Goal: Task Accomplishment & Management: Manage account settings

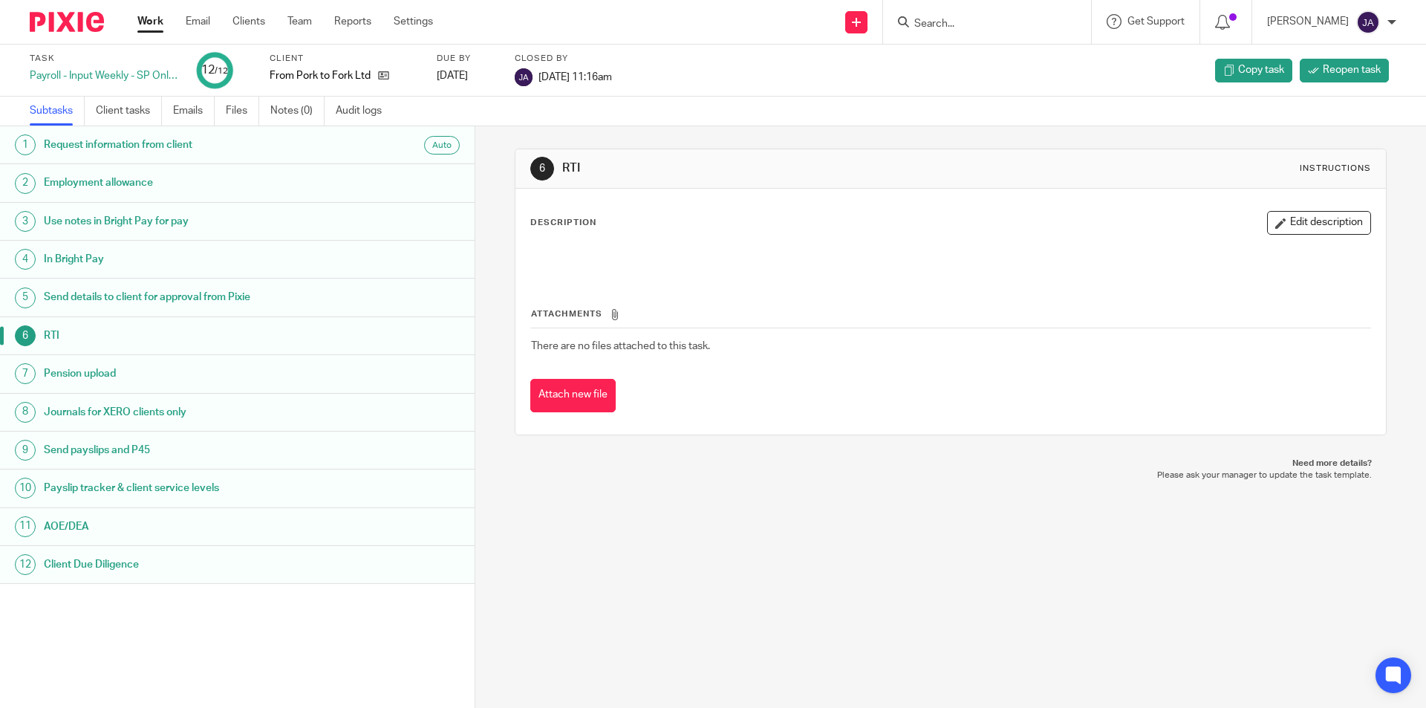
click at [147, 23] on link "Work" at bounding box center [150, 21] width 26 height 15
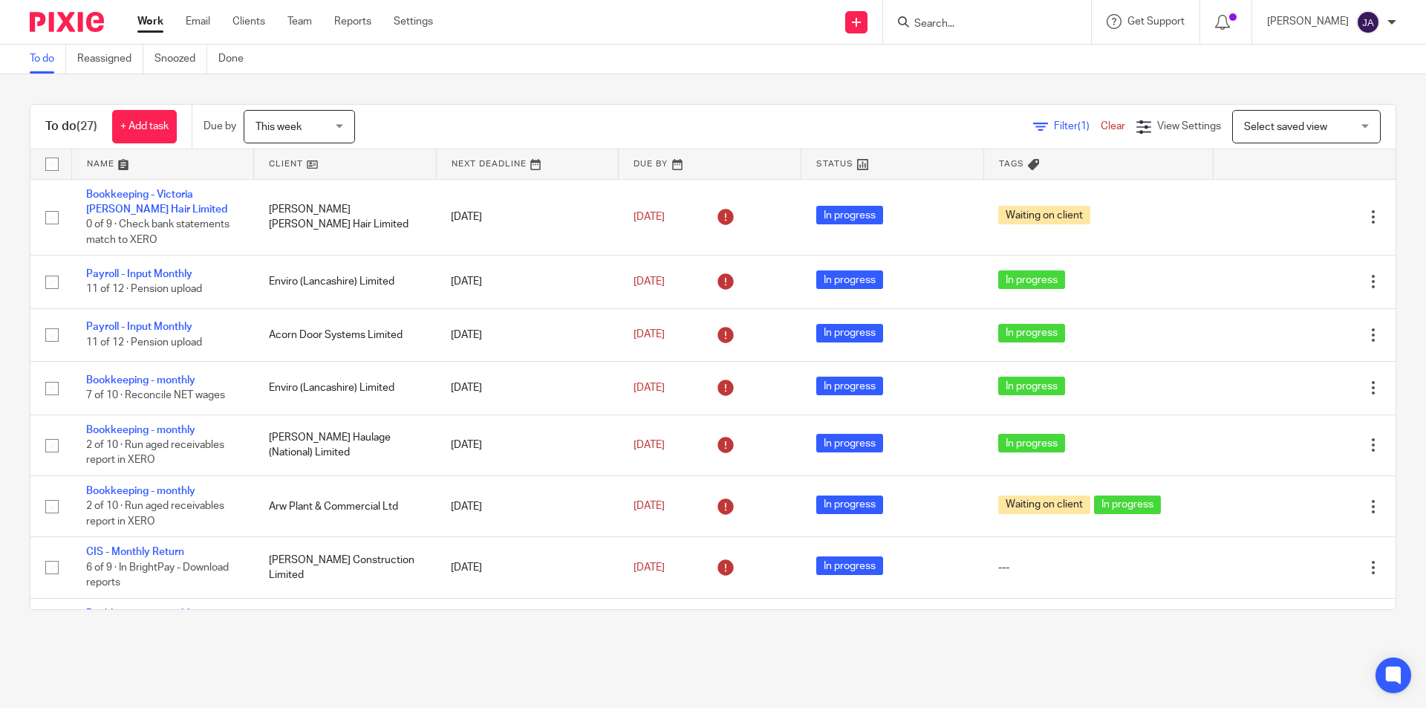
click at [275, 158] on link at bounding box center [345, 164] width 182 height 30
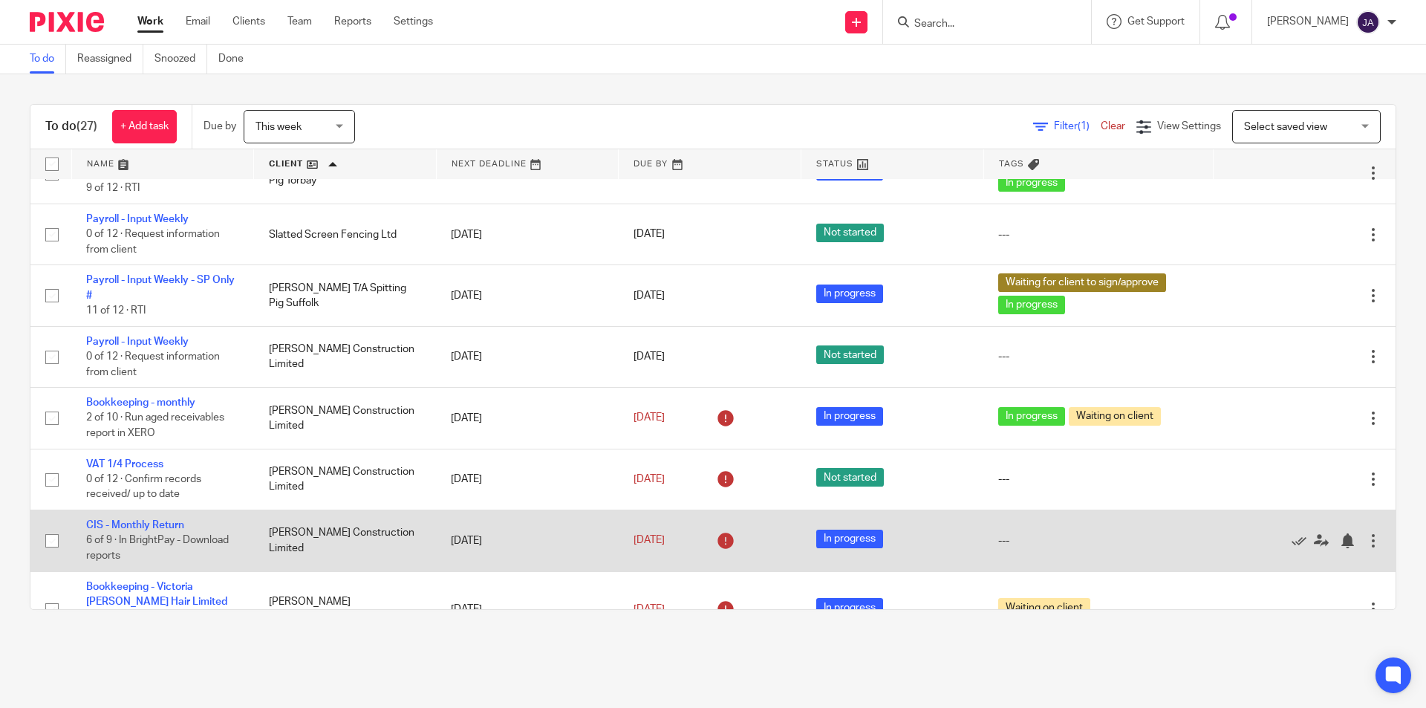
scroll to position [1242, 0]
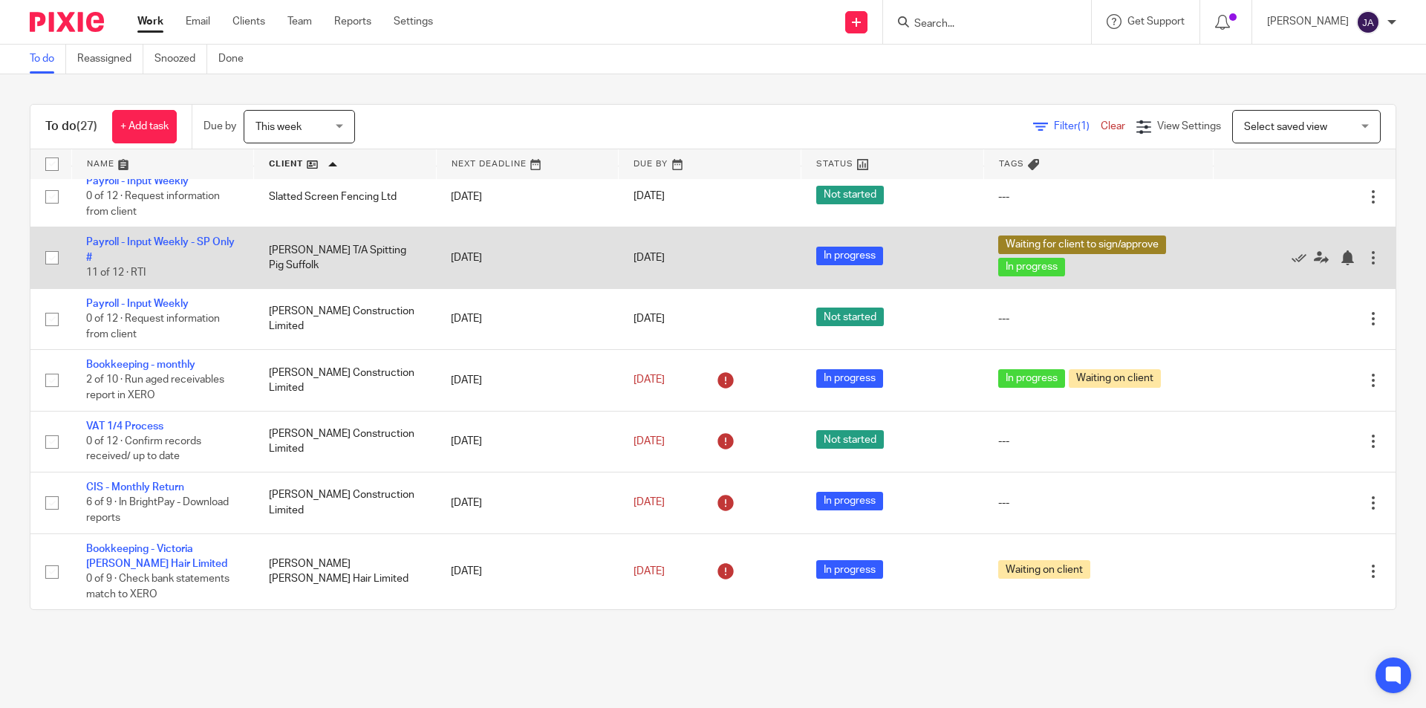
click at [135, 235] on td "Payroll - Input Weekly - SP Only # 11 of 12 · RTI" at bounding box center [162, 257] width 183 height 61
click at [132, 242] on link "Payroll - Input Weekly - SP Only #" at bounding box center [160, 249] width 149 height 25
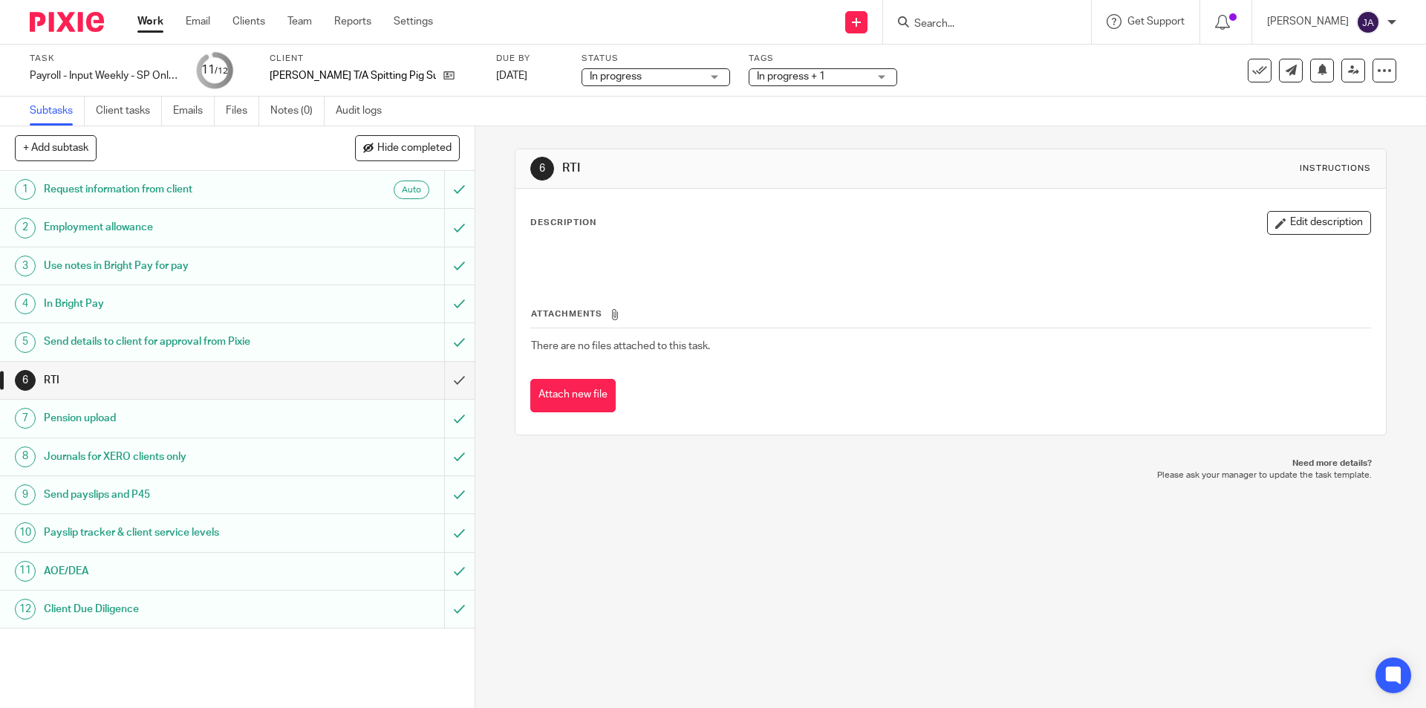
click at [782, 94] on div "Task Payroll - Input Weekly - SP Only # Save Payroll - Input Weekly - SP Only #…" at bounding box center [713, 71] width 1426 height 52
click at [783, 81] on span "In progress + 1" at bounding box center [791, 76] width 68 height 10
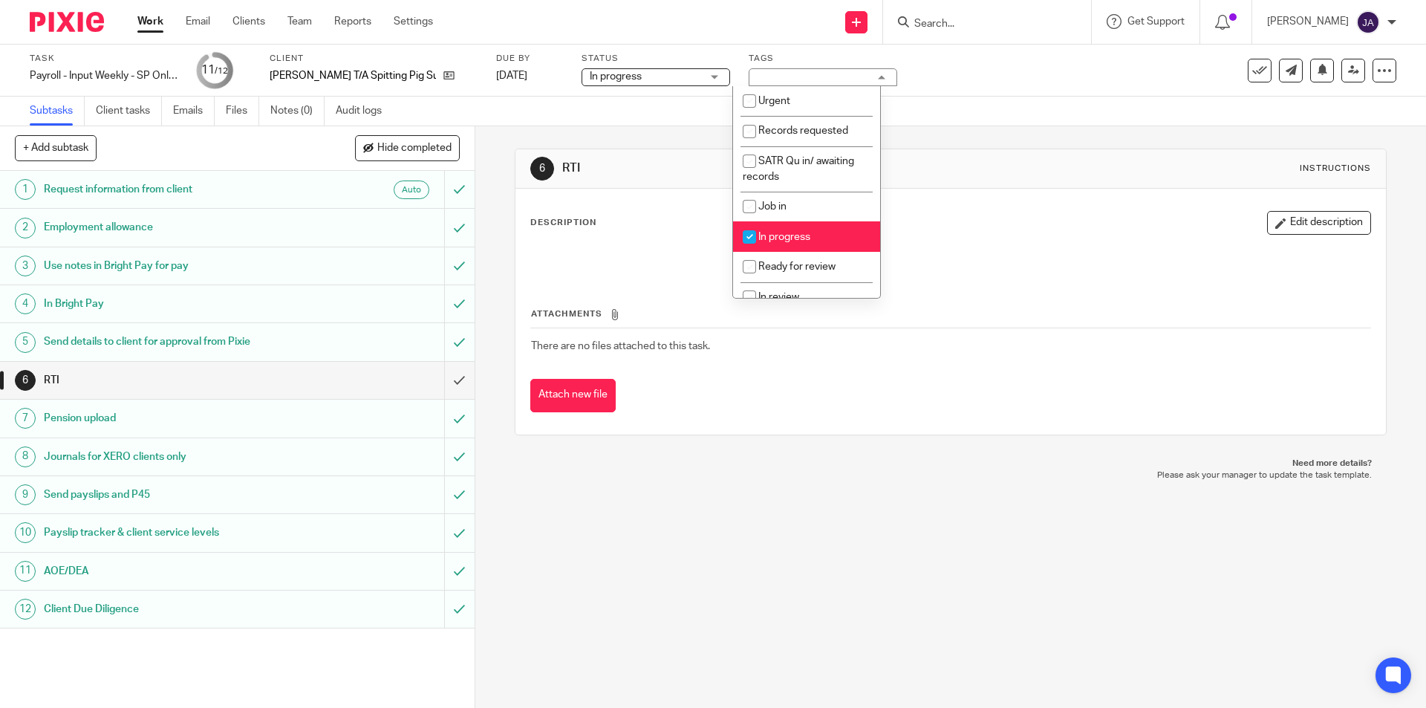
click at [788, 225] on li "In progress" at bounding box center [806, 236] width 147 height 30
checkbox input "false"
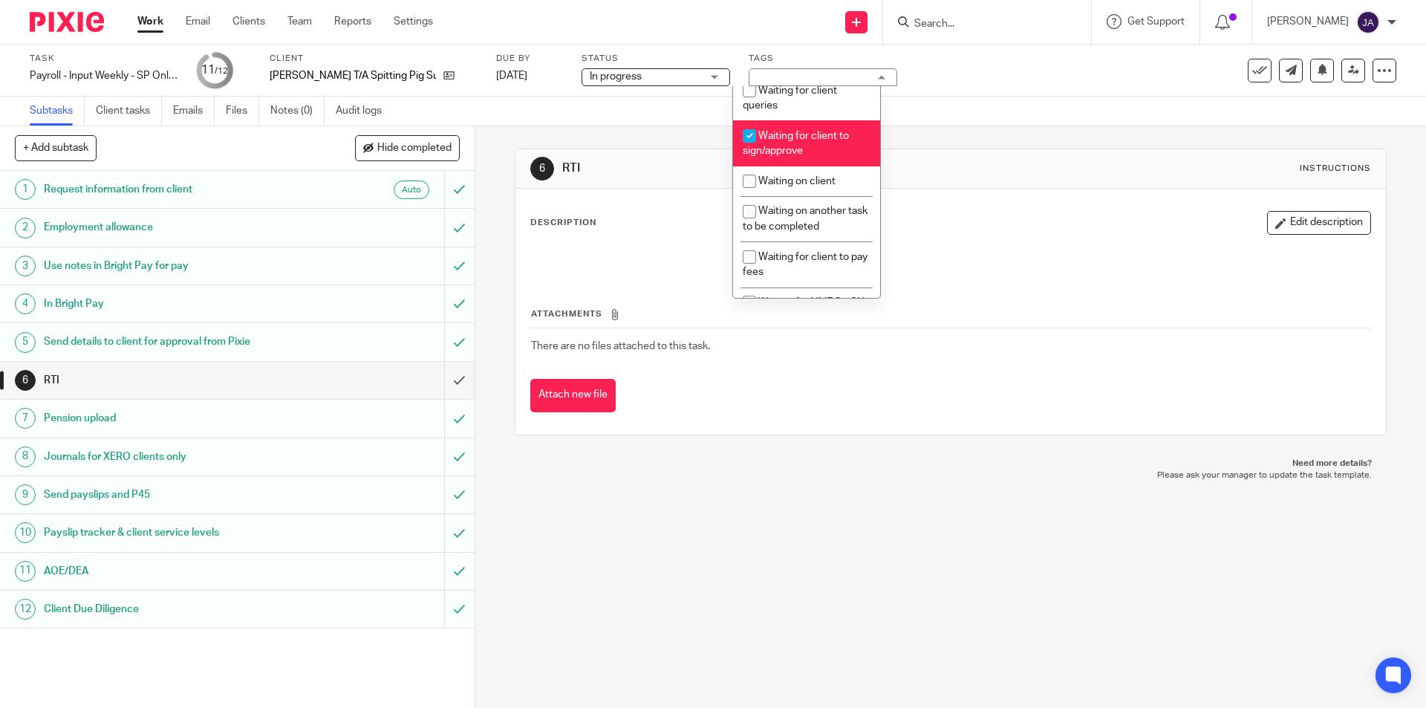
click at [771, 144] on li "Waiting for client to sign/approve" at bounding box center [806, 142] width 147 height 45
checkbox input "false"
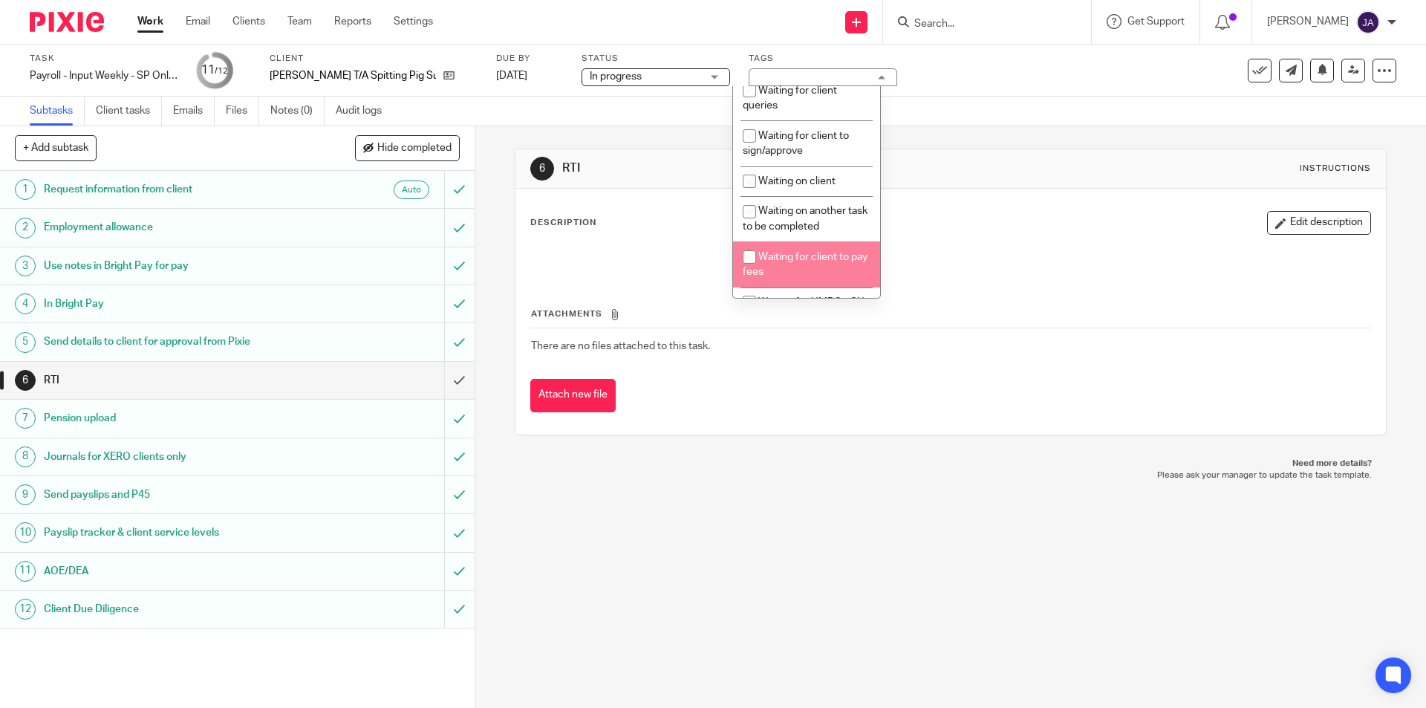
click at [682, 613] on div "6 RTI Instructions Description Edit description Attachments There are no files …" at bounding box center [950, 416] width 950 height 581
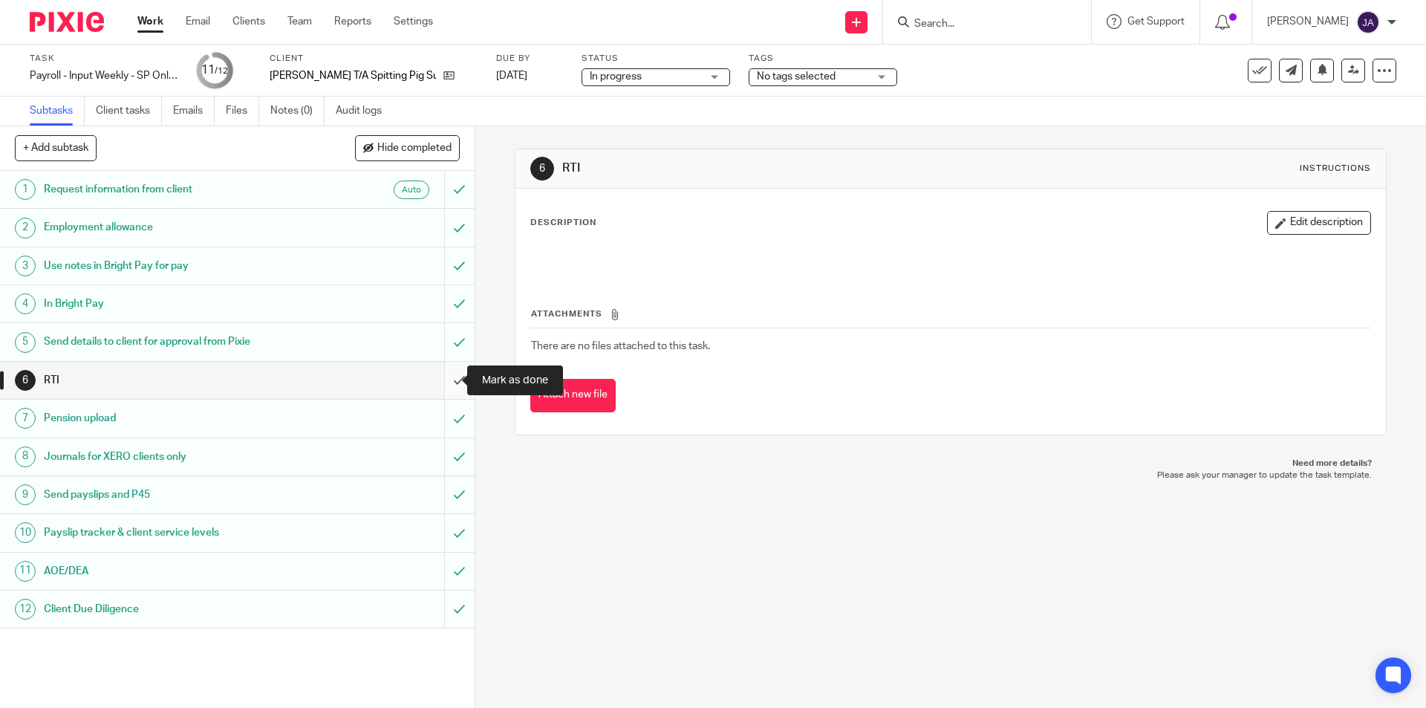
click at [448, 382] on input "submit" at bounding box center [237, 380] width 474 height 37
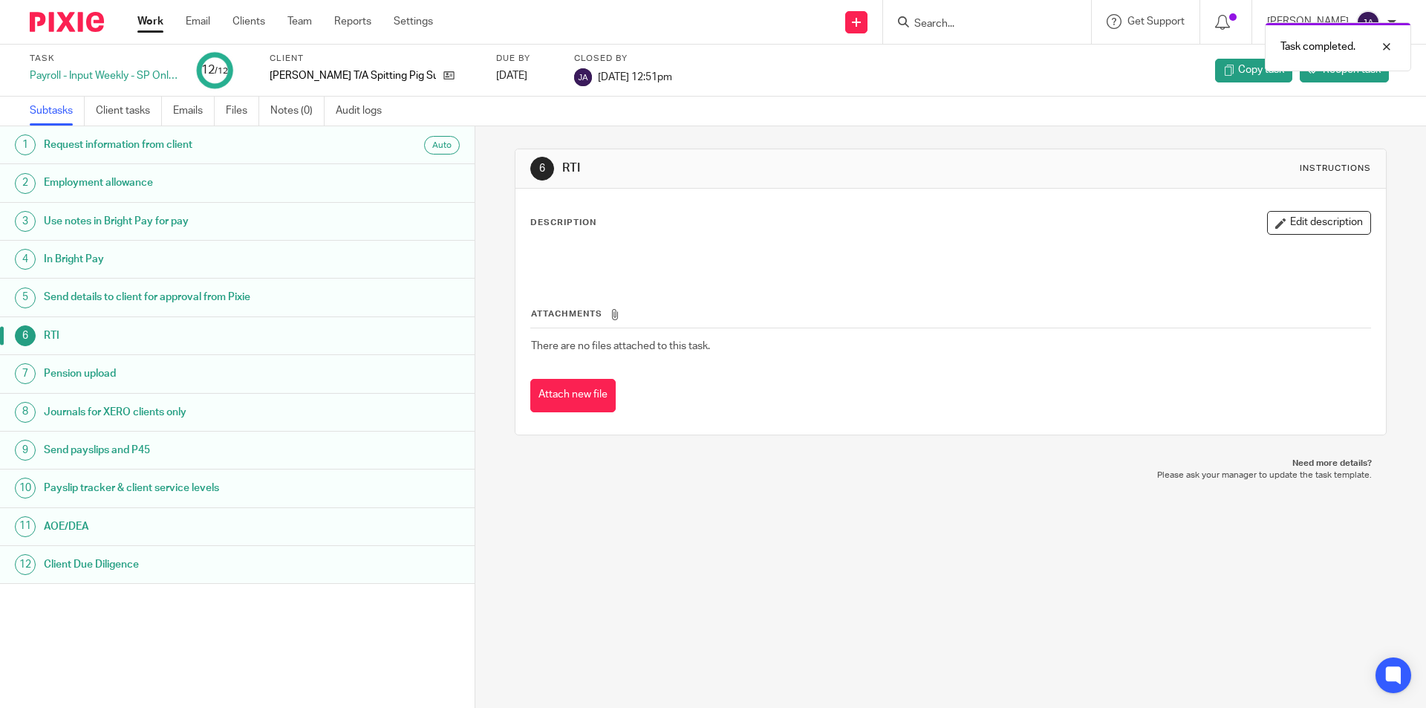
click at [149, 20] on link "Work" at bounding box center [150, 21] width 26 height 15
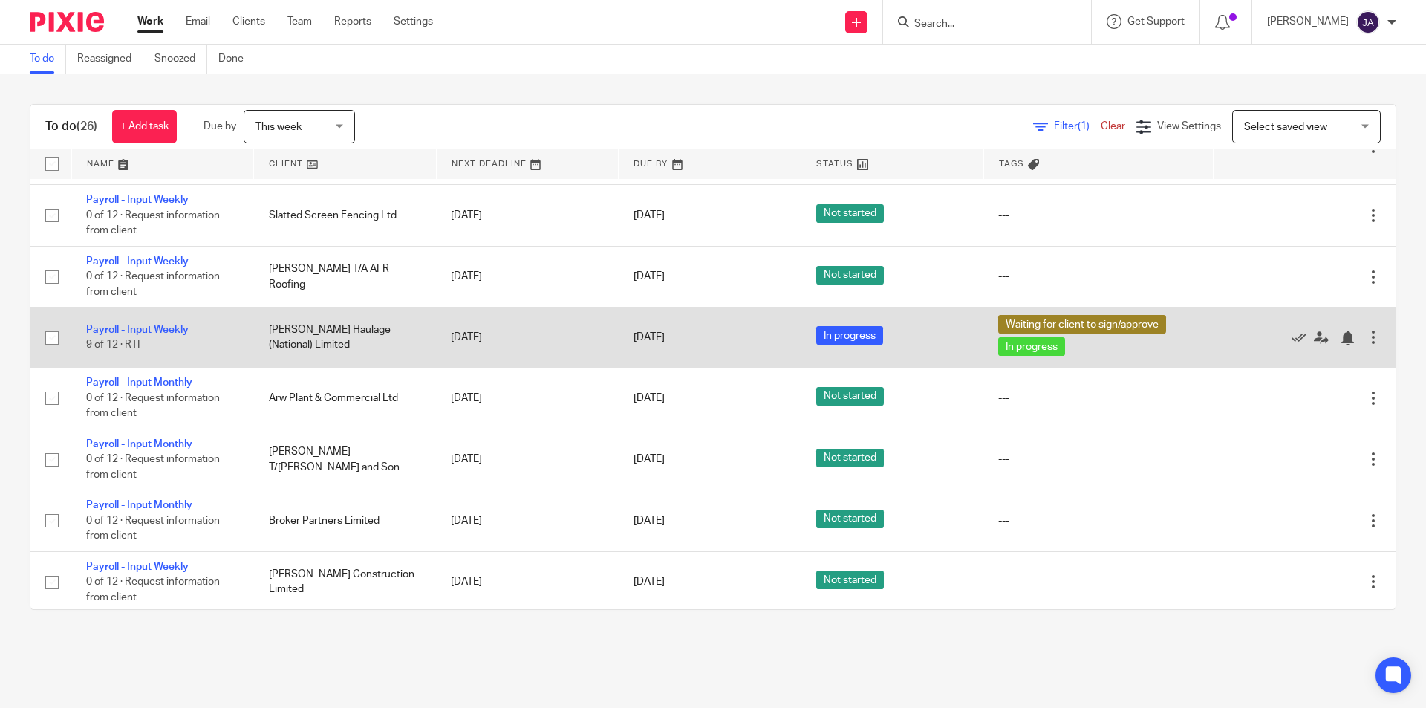
scroll to position [1114, 0]
